Goal: Task Accomplishment & Management: Use online tool/utility

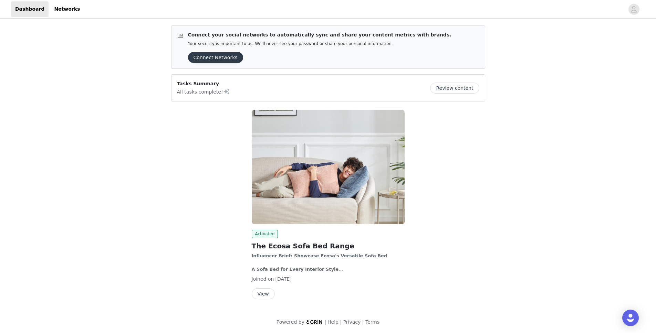
scroll to position [1, 0]
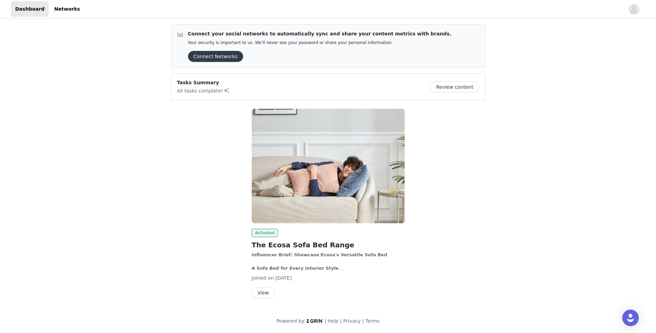
click at [265, 294] on button "View" at bounding box center [263, 292] width 23 height 11
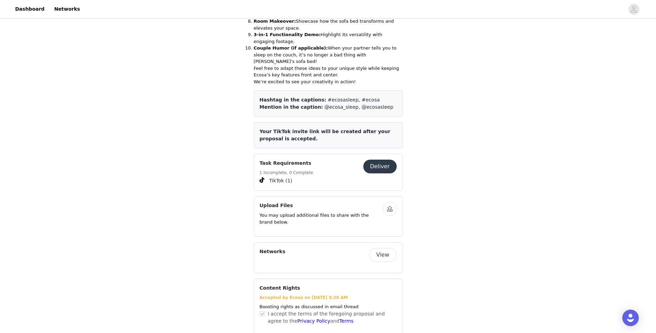
scroll to position [479, 0]
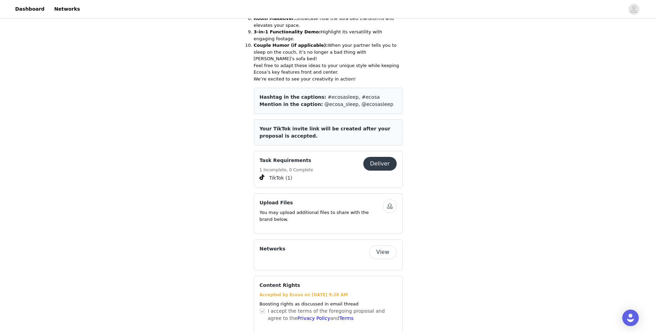
click at [377, 157] on button "Deliver" at bounding box center [379, 164] width 33 height 14
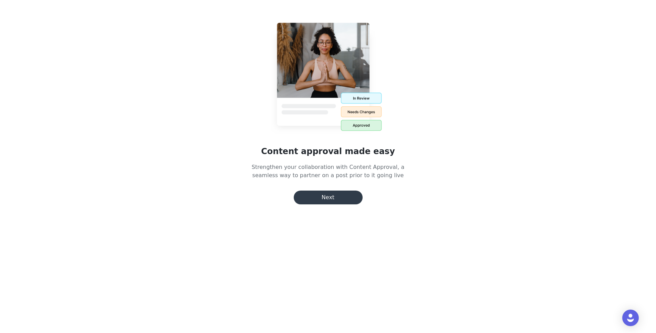
scroll to position [112, 0]
click at [330, 194] on button "Next" at bounding box center [328, 198] width 69 height 14
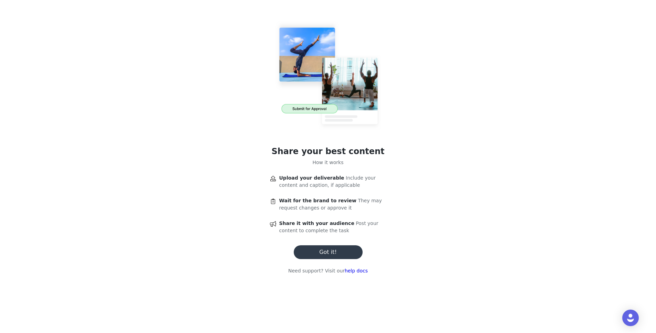
click at [328, 255] on button "Got it!" at bounding box center [328, 252] width 69 height 14
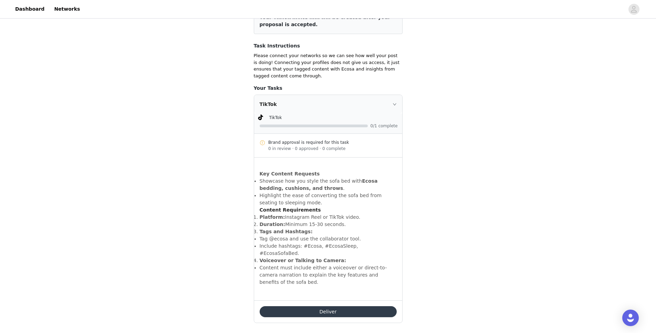
click at [340, 306] on button "Deliver" at bounding box center [328, 311] width 137 height 11
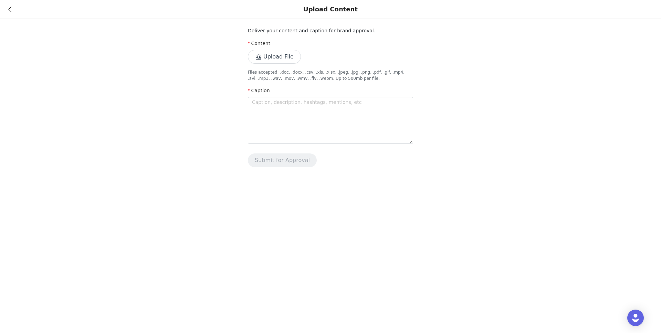
click at [263, 61] on button "Upload File" at bounding box center [274, 57] width 53 height 14
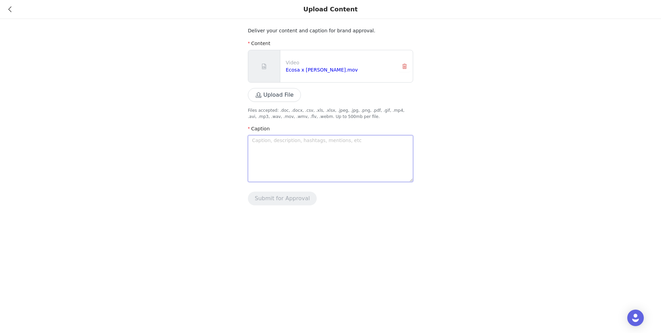
click at [310, 151] on textarea at bounding box center [330, 158] width 165 height 47
paste textarea "“[DATE] night move traditions made easy with the Sydney sofa bed from @ecosa_sl…"
type textarea "“[DATE] night move traditions made easy with the Sydney sofa bed from @ecosa_sl…"
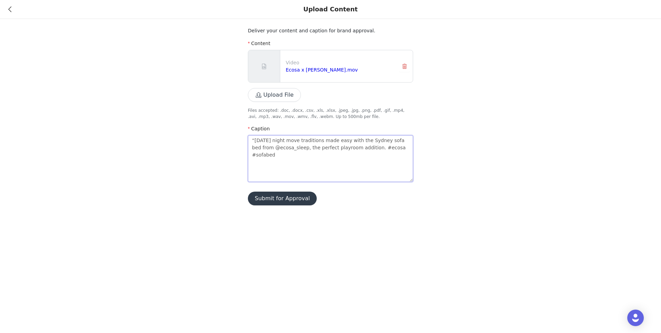
type textarea "“[DATE] night move traditions made easy with the Sydney sofa bed from @ecosa_sl…"
click at [295, 198] on button "Submit for Approval" at bounding box center [282, 199] width 69 height 14
